Goal: Information Seeking & Learning: Check status

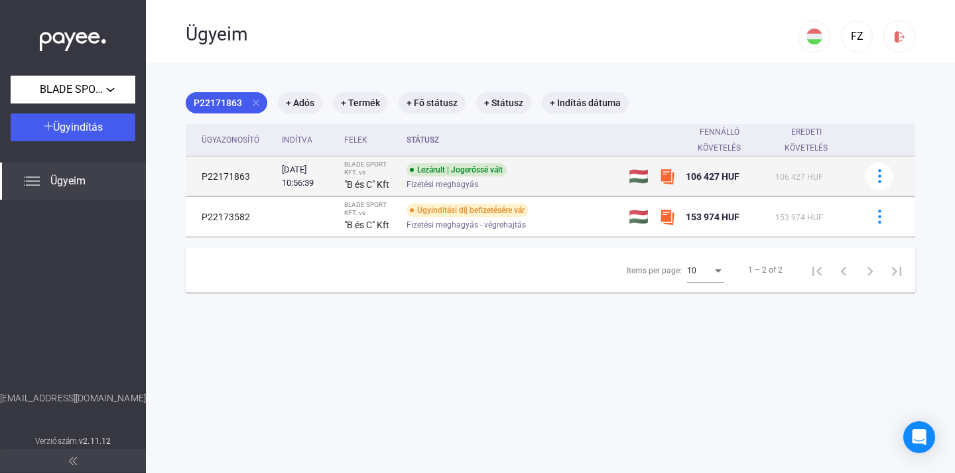
click at [618, 183] on div "Fizetési meghagyás" at bounding box center [513, 184] width 212 height 10
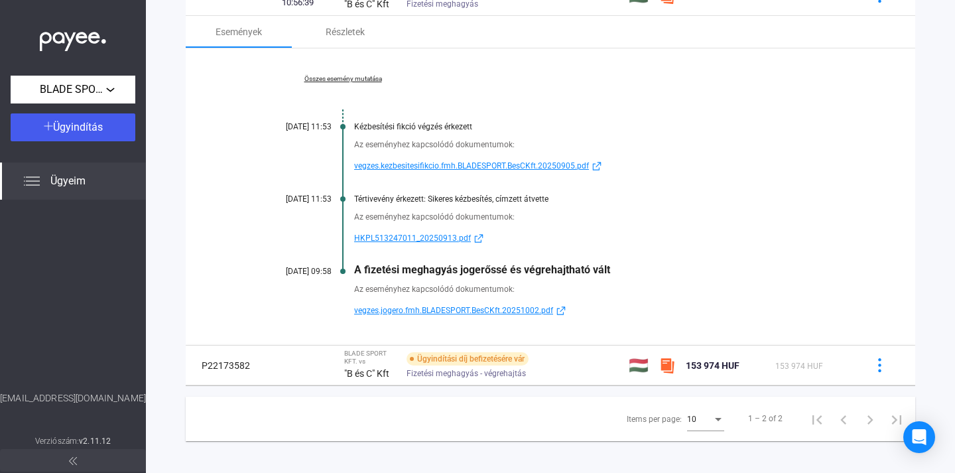
scroll to position [188, 0]
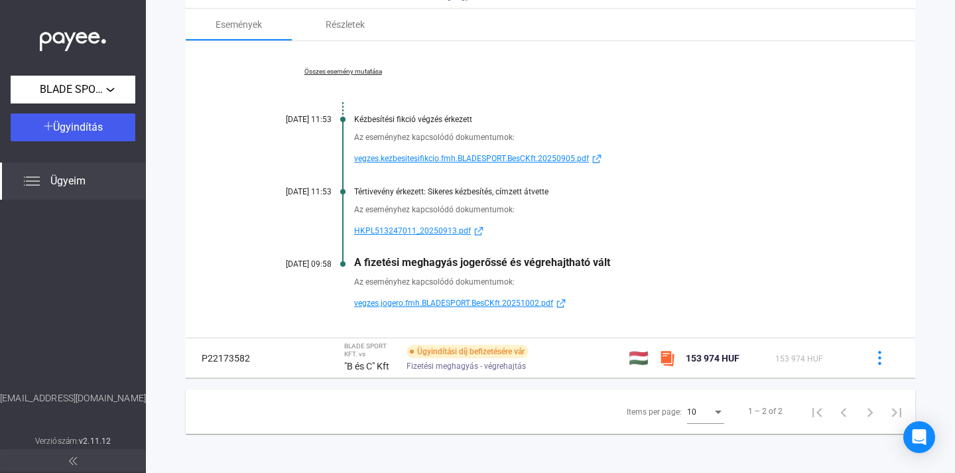
click at [427, 232] on span "HKPL513247011_20250913.pdf" at bounding box center [412, 231] width 117 height 16
click at [421, 155] on span "vegzes.kezbesitesifikcio.fmh.BLADESPORT.BesCKft.20250905.pdf" at bounding box center [471, 159] width 235 height 16
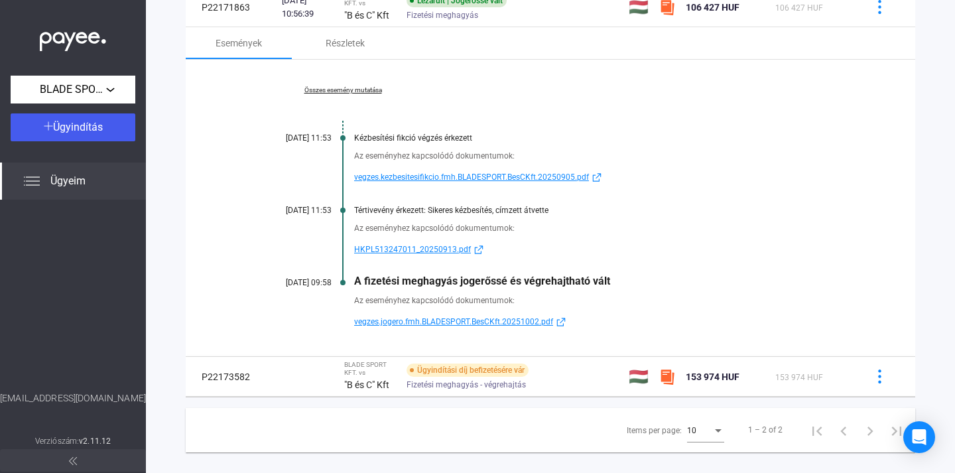
scroll to position [164, 0]
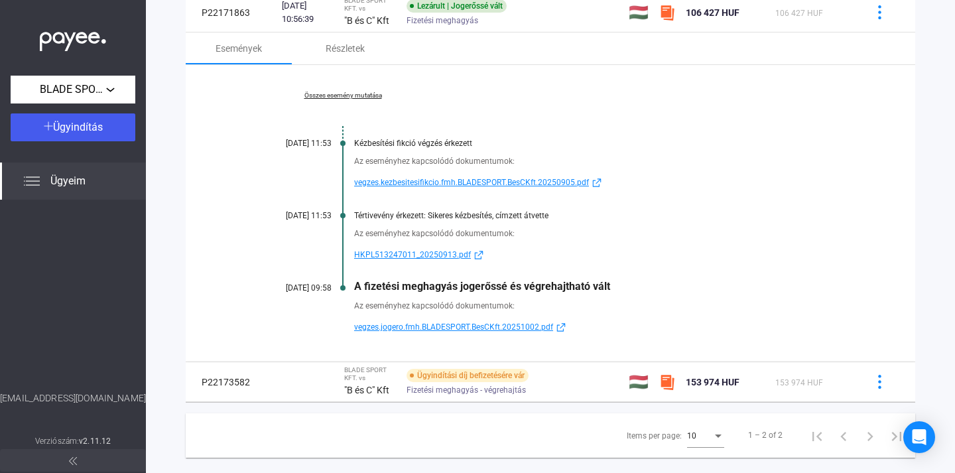
click at [364, 96] on link "Összes esemény mutatása" at bounding box center [343, 96] width 182 height 8
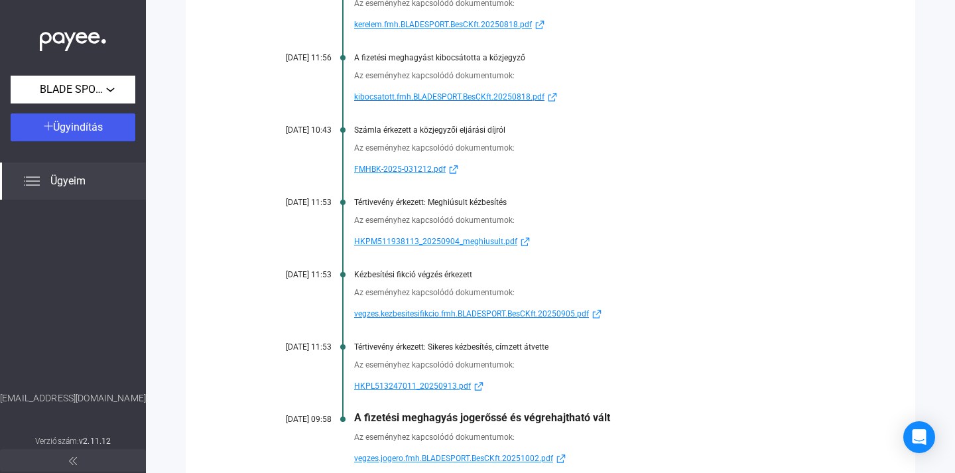
scroll to position [484, 0]
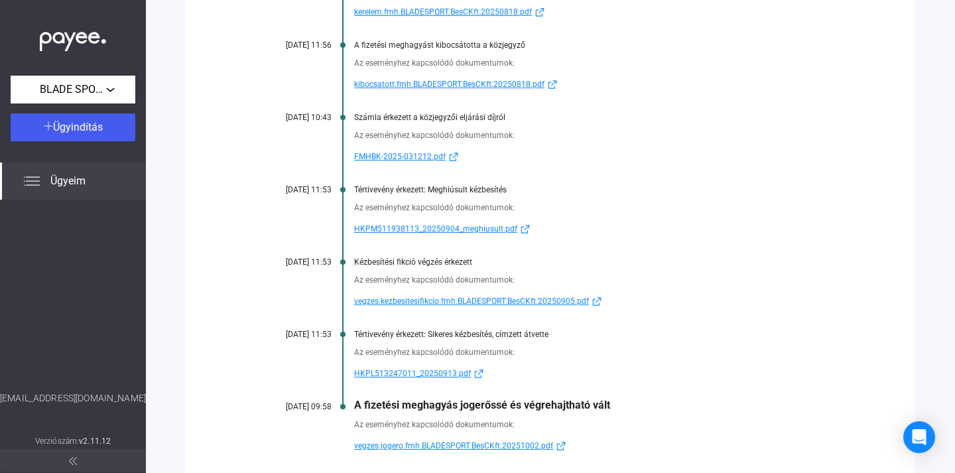
click at [503, 448] on span "vegzes.jogero.fmh.BLADESPORT.BesCKft.20251002.pdf" at bounding box center [453, 446] width 199 height 16
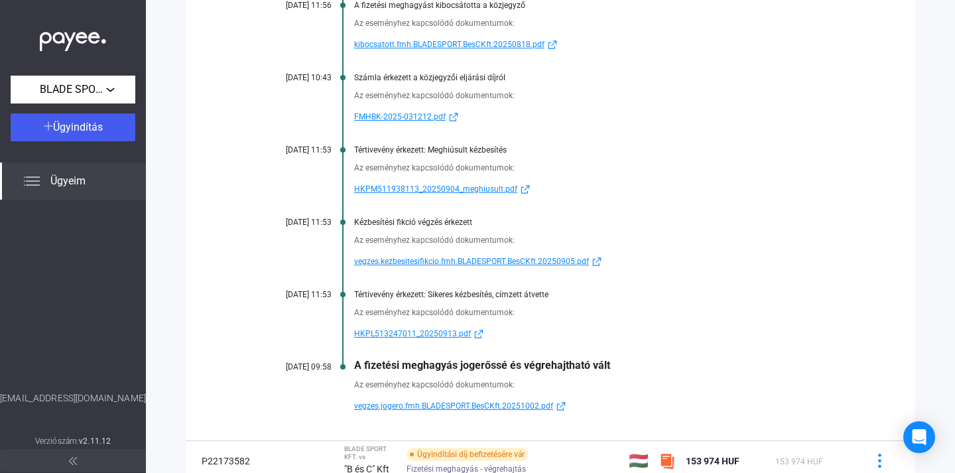
scroll to position [549, 0]
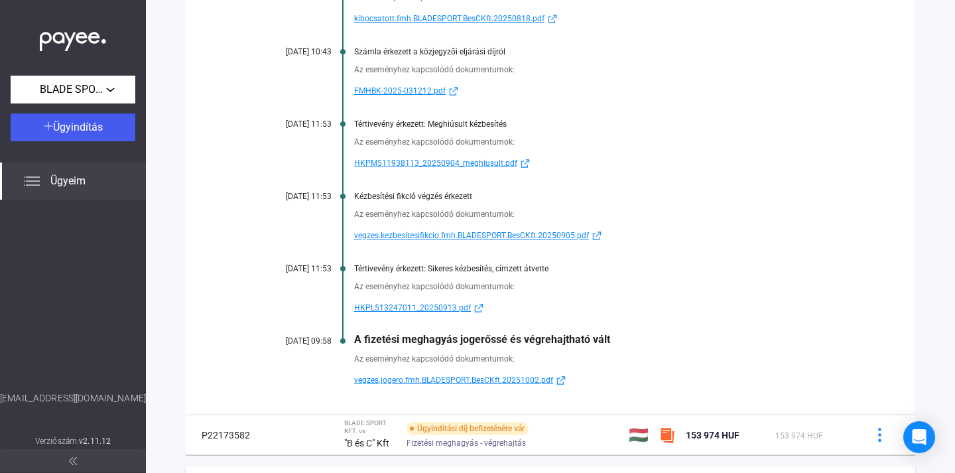
click at [411, 307] on span "HKPL513247011_20250913.pdf" at bounding box center [412, 308] width 117 height 16
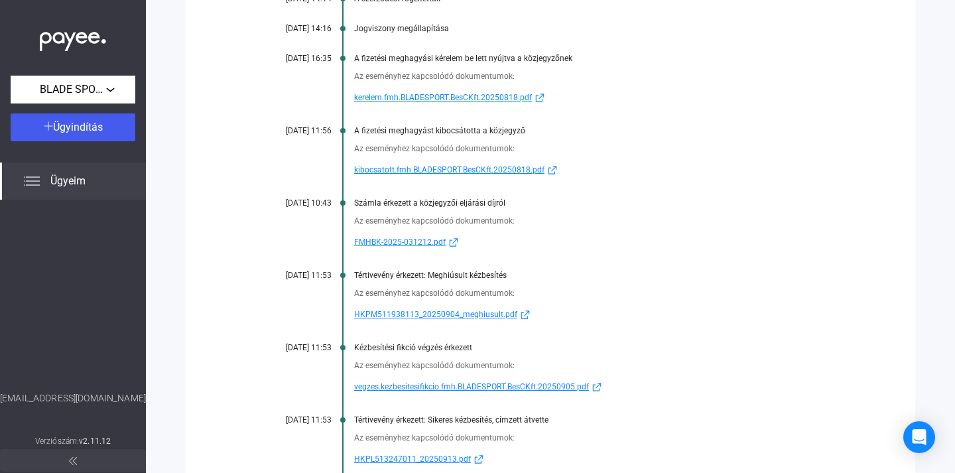
scroll to position [397, 0]
click at [387, 243] on span "FMHBK-2025-031212.pdf" at bounding box center [400, 243] width 92 height 16
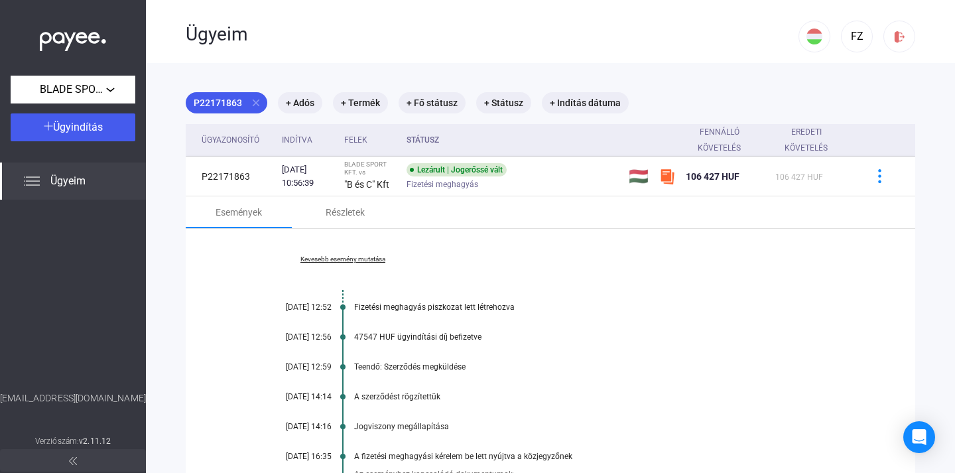
scroll to position [0, 0]
click at [53, 190] on div "Ügyeim" at bounding box center [73, 181] width 146 height 37
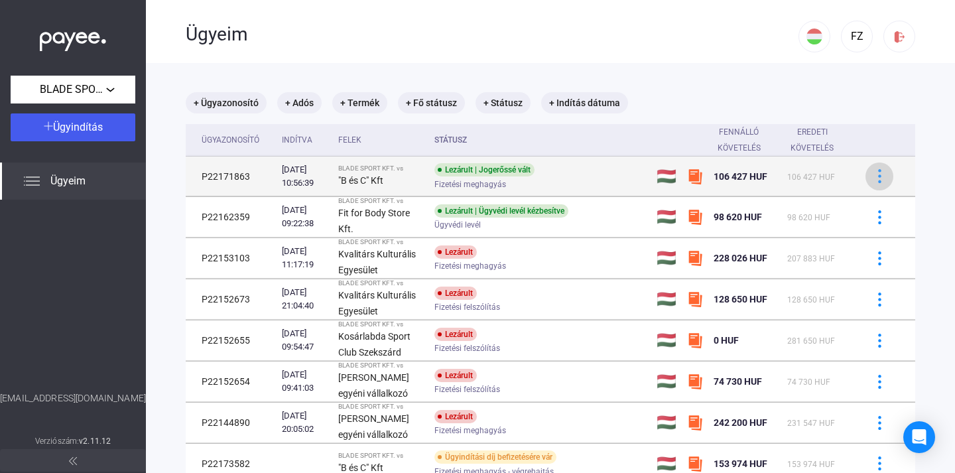
click at [881, 175] on img at bounding box center [880, 176] width 14 height 14
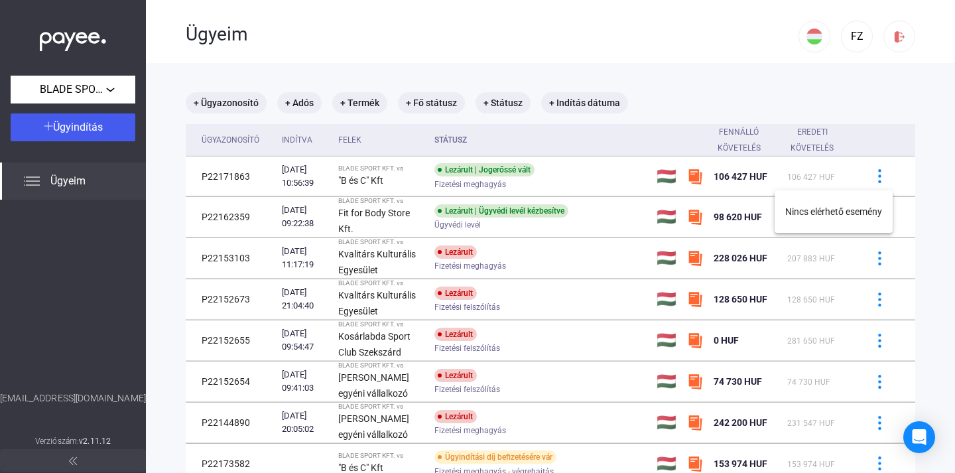
click at [288, 181] on div at bounding box center [477, 236] width 955 height 473
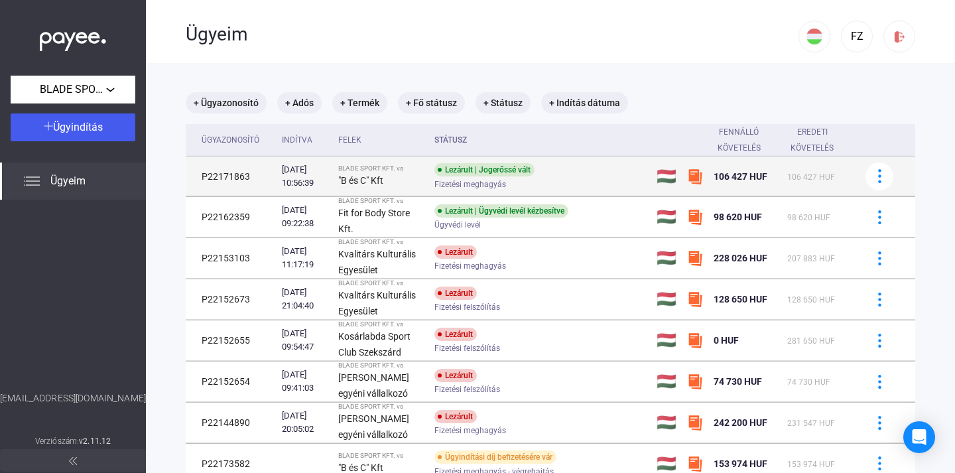
click at [368, 179] on strong ""B és C" Kft" at bounding box center [360, 180] width 45 height 11
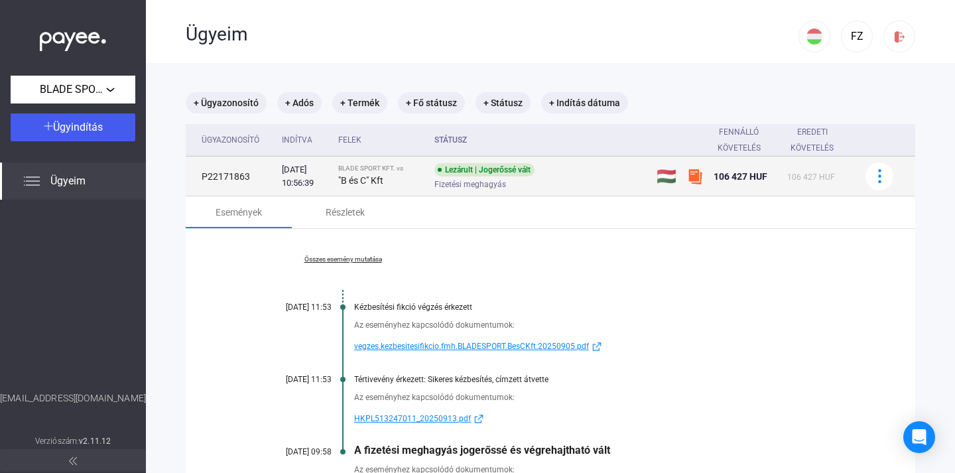
click at [216, 172] on td "P22171863" at bounding box center [231, 177] width 91 height 40
copy td "P22171863"
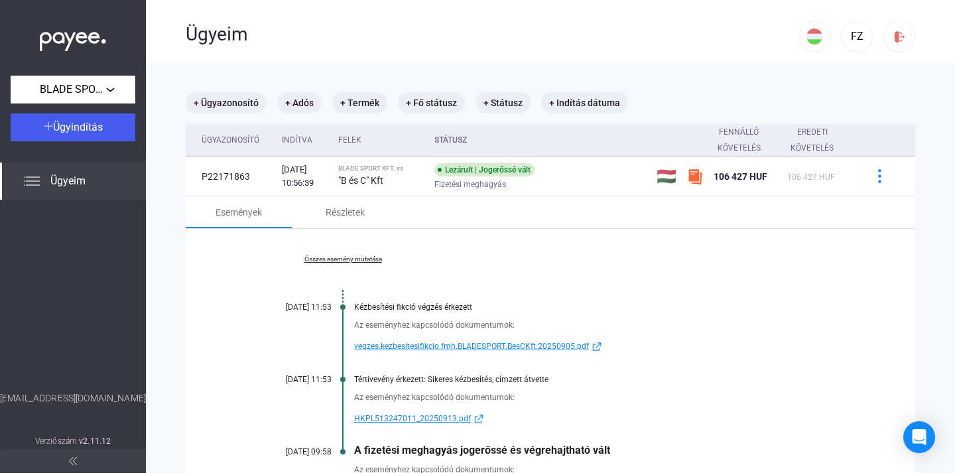
click at [54, 178] on span "Ügyeim" at bounding box center [67, 181] width 35 height 16
click at [94, 181] on div "Ügyeim" at bounding box center [73, 181] width 146 height 37
click at [70, 174] on span "Ügyeim" at bounding box center [67, 181] width 35 height 16
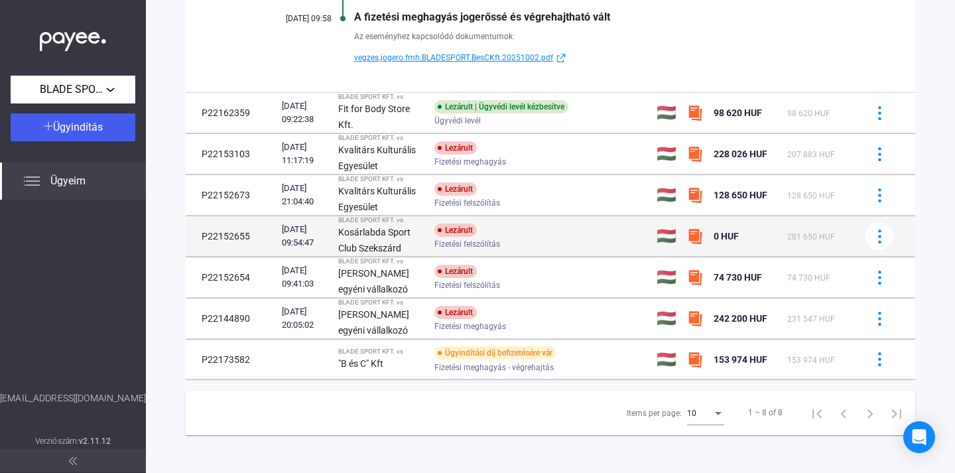
scroll to position [433, 0]
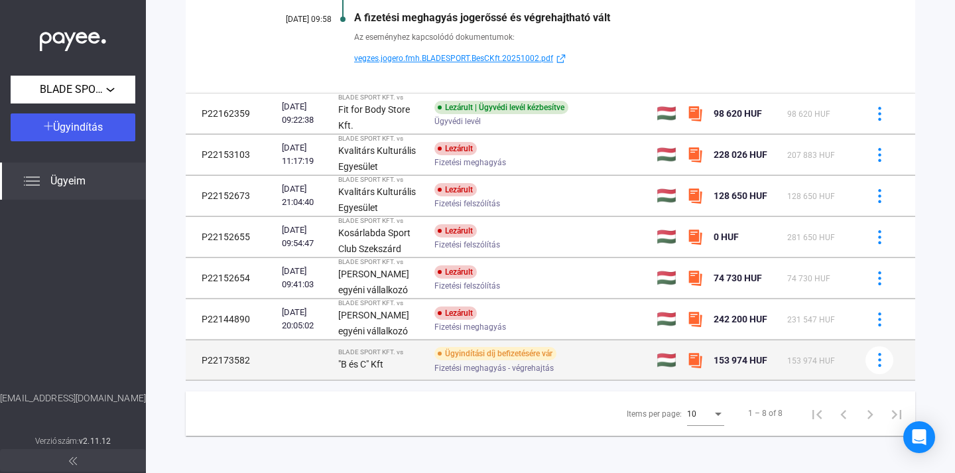
click at [602, 368] on div "Fizetési meghagyás - végrehajtás" at bounding box center [541, 368] width 212 height 10
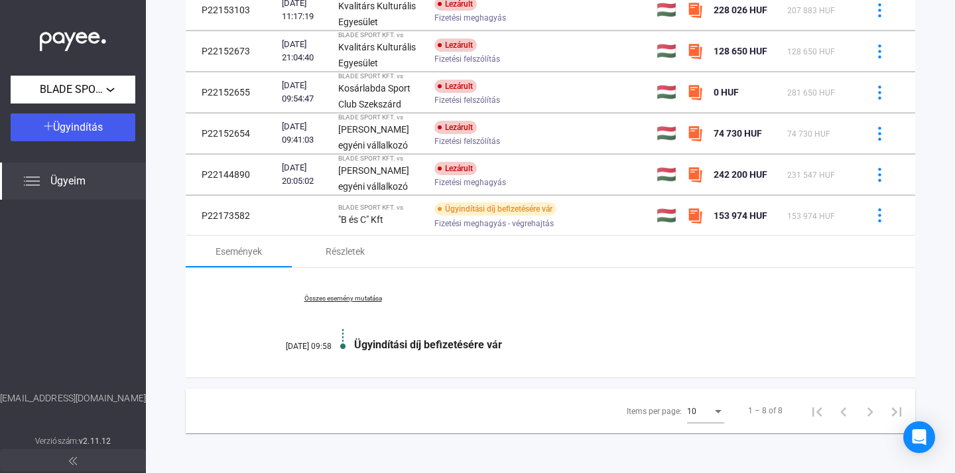
scroll to position [248, 0]
